Goal: Navigation & Orientation: Go to known website

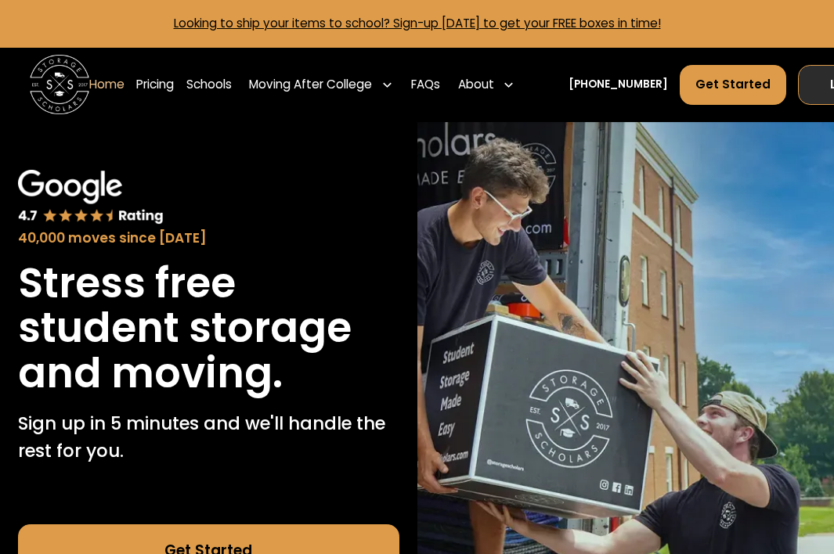
click at [817, 99] on link "Log In" at bounding box center [848, 85] width 101 height 40
click at [820, 85] on link "Log In" at bounding box center [848, 85] width 101 height 40
click at [814, 95] on link "Log In" at bounding box center [848, 85] width 101 height 40
